Goal: Communication & Community: Participate in discussion

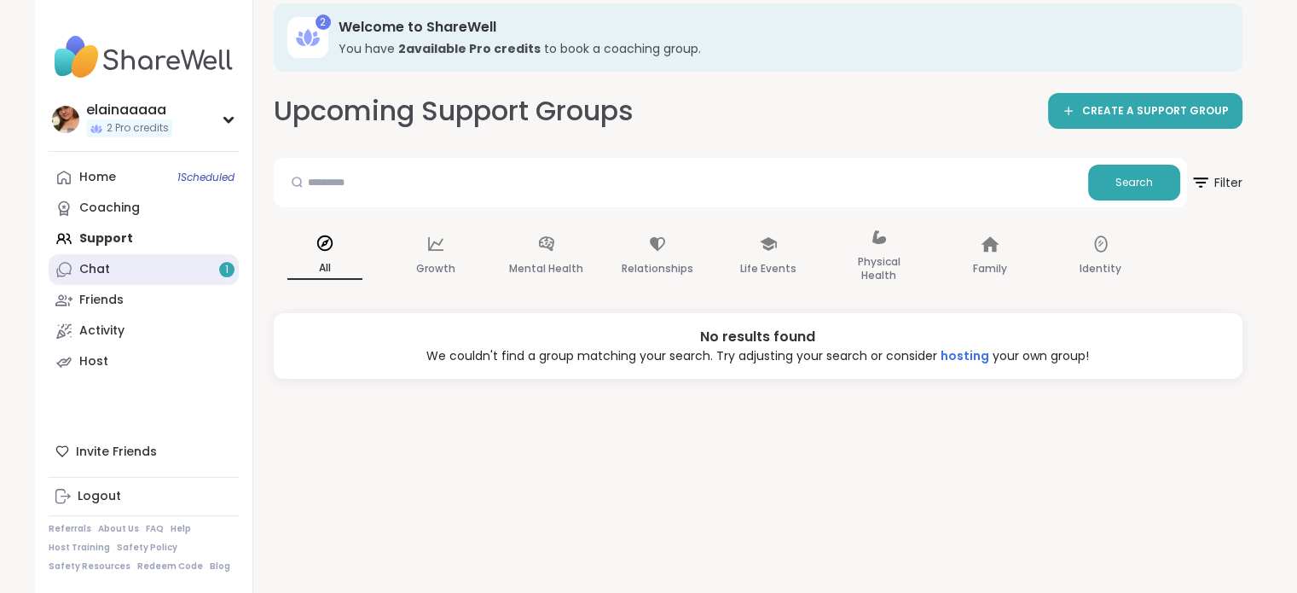
click at [154, 272] on link "Chat 1" at bounding box center [144, 269] width 190 height 31
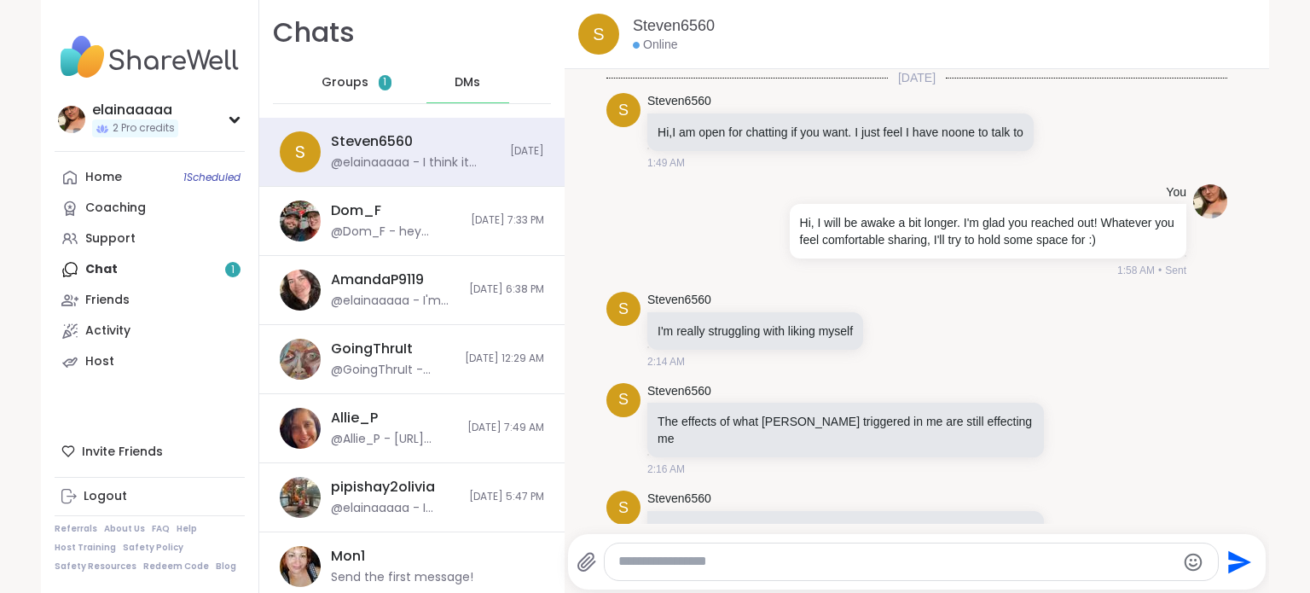
scroll to position [525, 0]
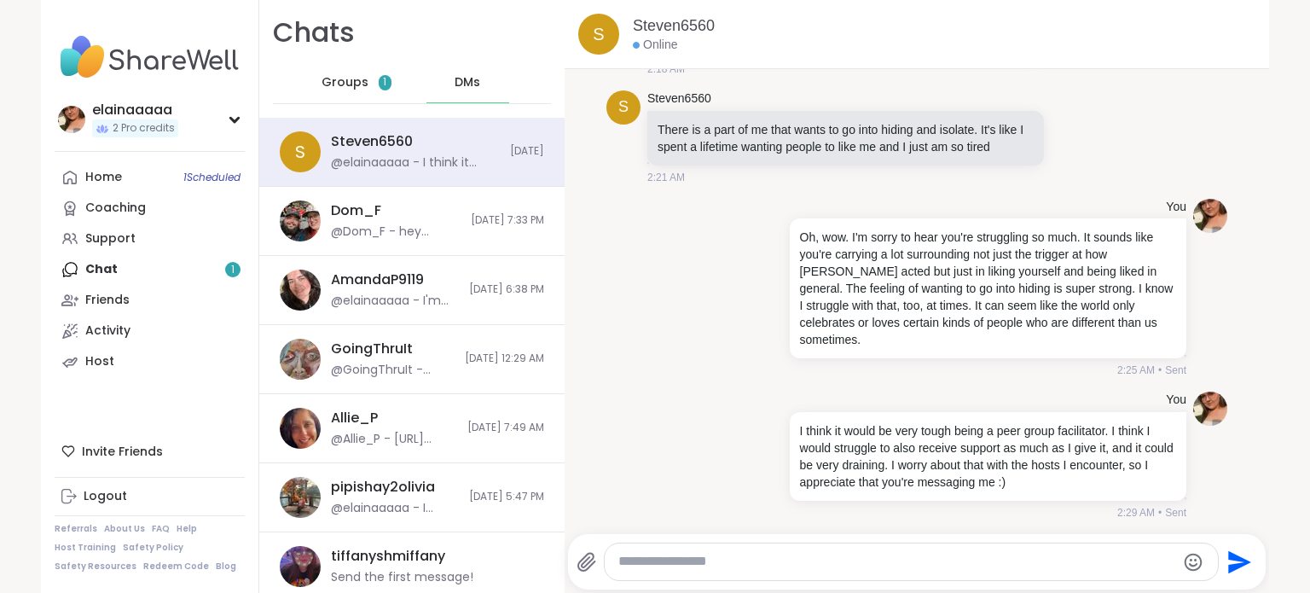
click at [362, 76] on div "Groups 1" at bounding box center [357, 82] width 84 height 41
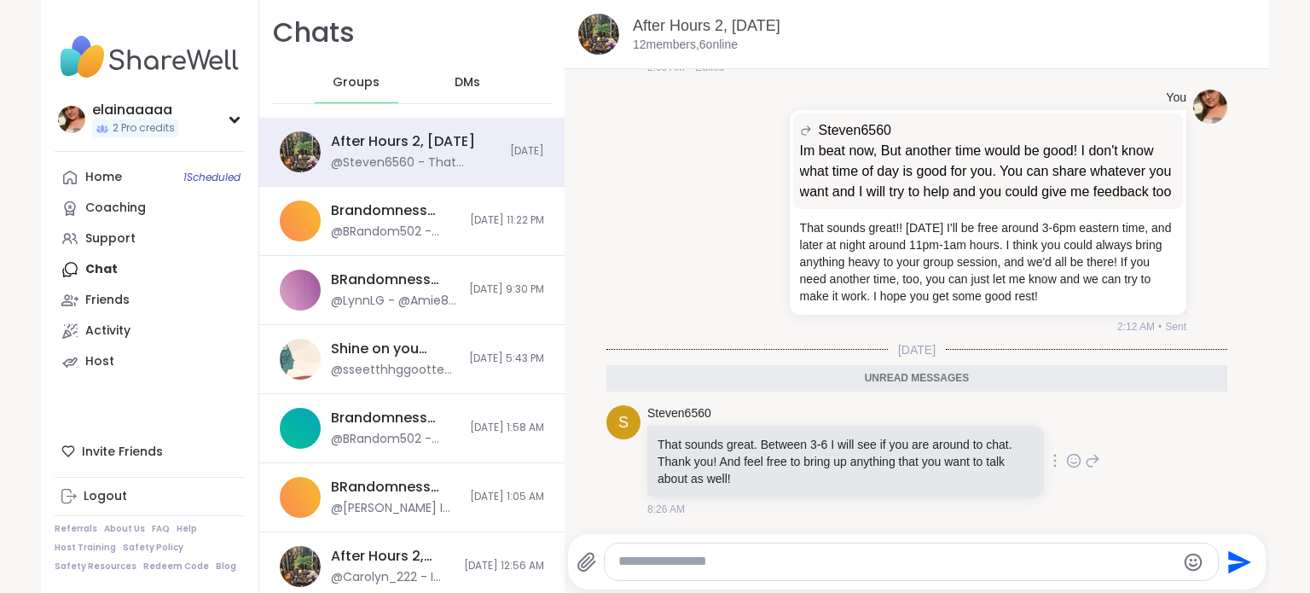
click at [1068, 455] on icon at bounding box center [1074, 460] width 13 height 13
click at [921, 435] on button "Select Reaction: Heart" at bounding box center [938, 433] width 34 height 34
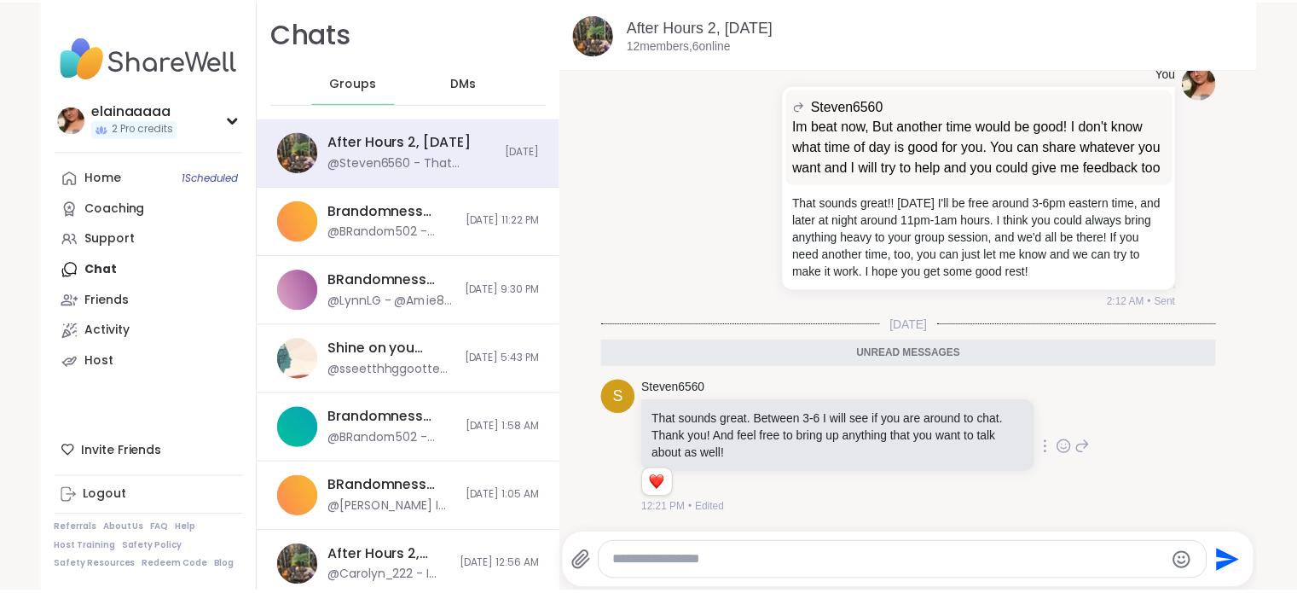
scroll to position [4948, 0]
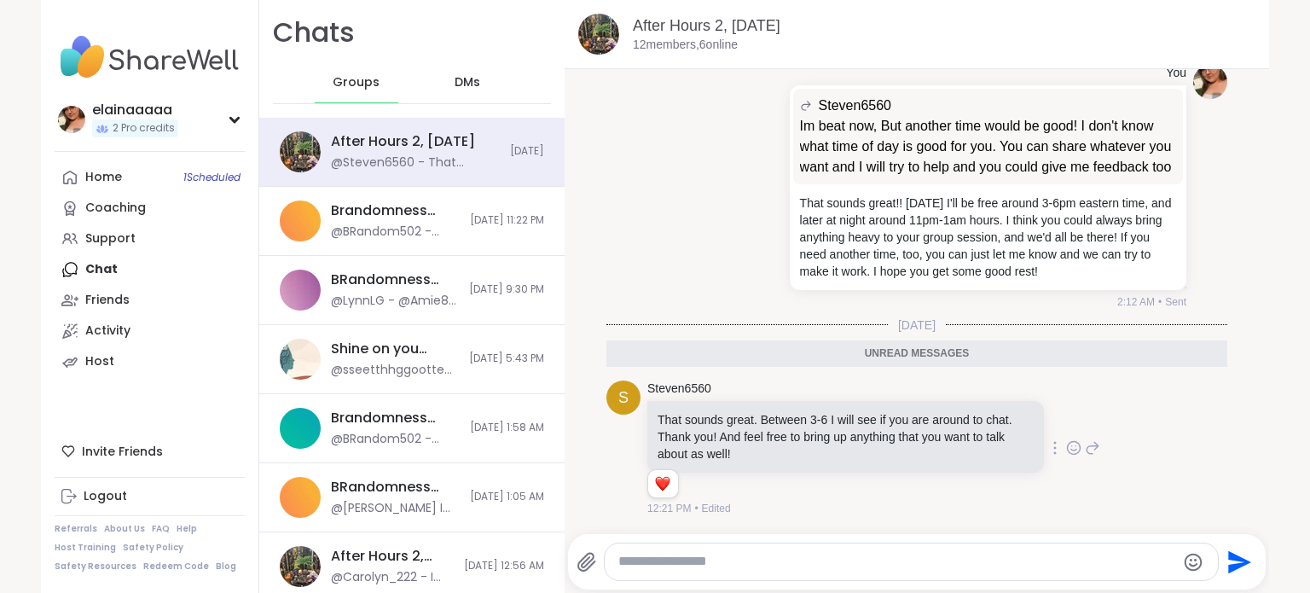
click at [106, 64] on img at bounding box center [150, 57] width 190 height 60
